Goal: Check status

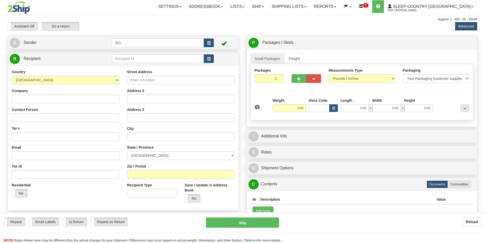
click at [132, 28] on div "Assistant On Assistant Off Do a return Do a return" at bounding box center [103, 26] width 199 height 9
click at [310, 9] on link "Shipping lists" at bounding box center [289, 6] width 42 height 13
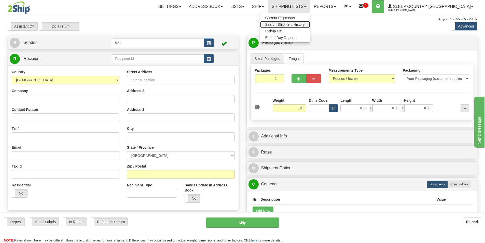
click at [305, 24] on span "Search Shipment History" at bounding box center [285, 24] width 39 height 4
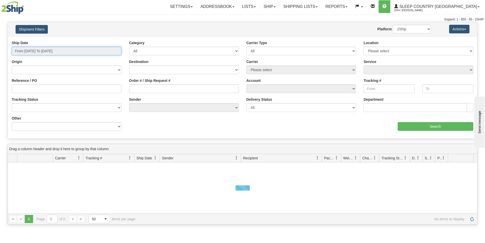
click at [62, 51] on input "From 09/13/2025 To 09/14/2025" at bounding box center [67, 51] width 110 height 9
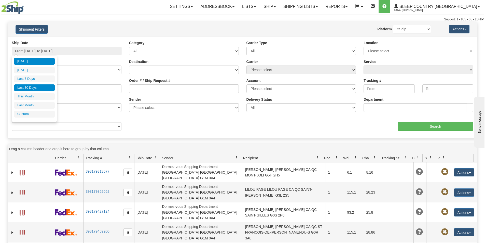
click at [28, 88] on li "Last 30 Days" at bounding box center [34, 87] width 41 height 7
type input "From 08/16/2025 To 09/14/2025"
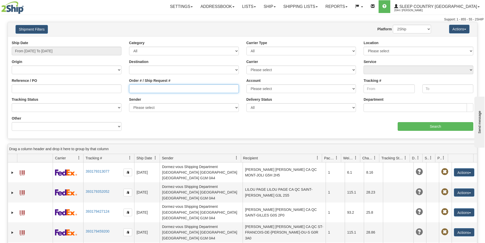
click at [176, 85] on input "Order # / Ship Request #" at bounding box center [184, 88] width 110 height 9
paste input "8076222994"
type input "8076222994"
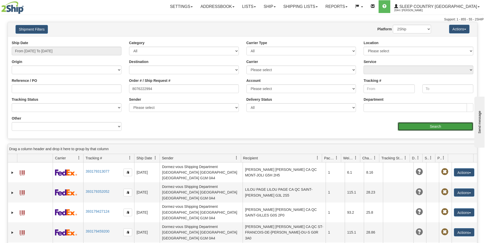
click at [415, 126] on input "Search" at bounding box center [436, 126] width 76 height 9
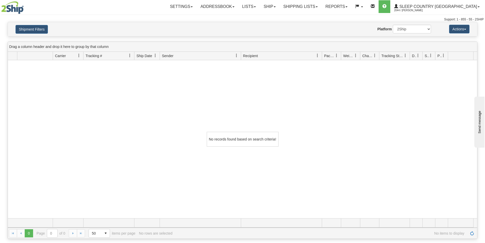
drag, startPoint x: 287, startPoint y: 21, endPoint x: 295, endPoint y: 18, distance: 7.8
click at [287, 21] on div "Support: 1 - 855 - 55 - 2SHIP" at bounding box center [242, 19] width 483 height 4
